Goal: Browse casually

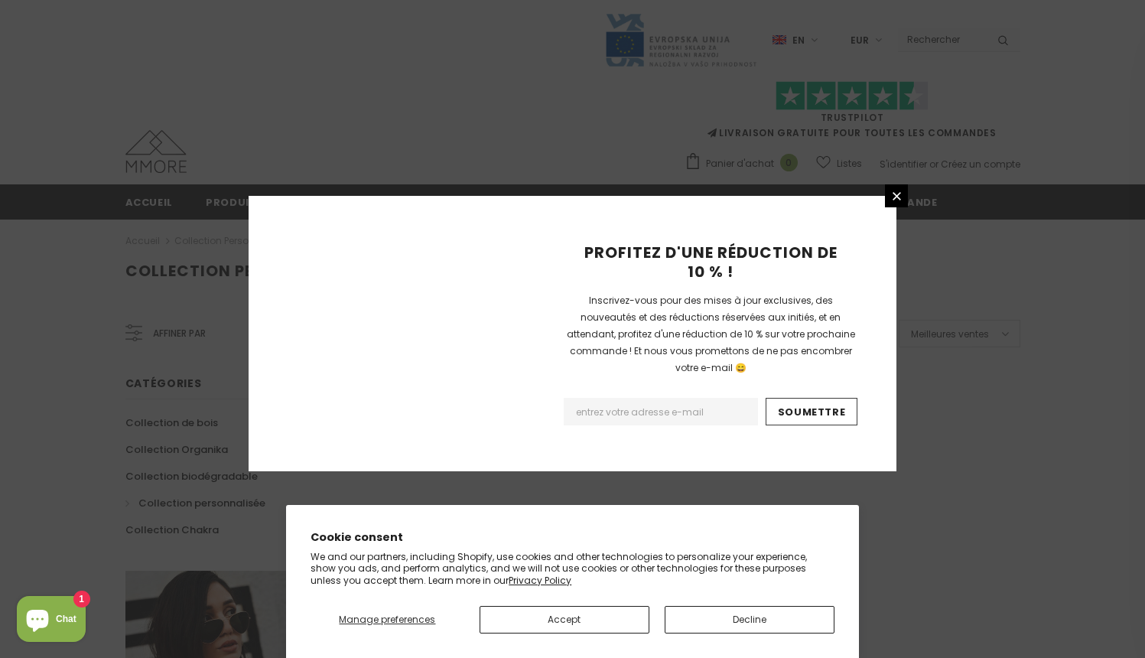
scroll to position [947, 0]
